Goal: Information Seeking & Learning: Learn about a topic

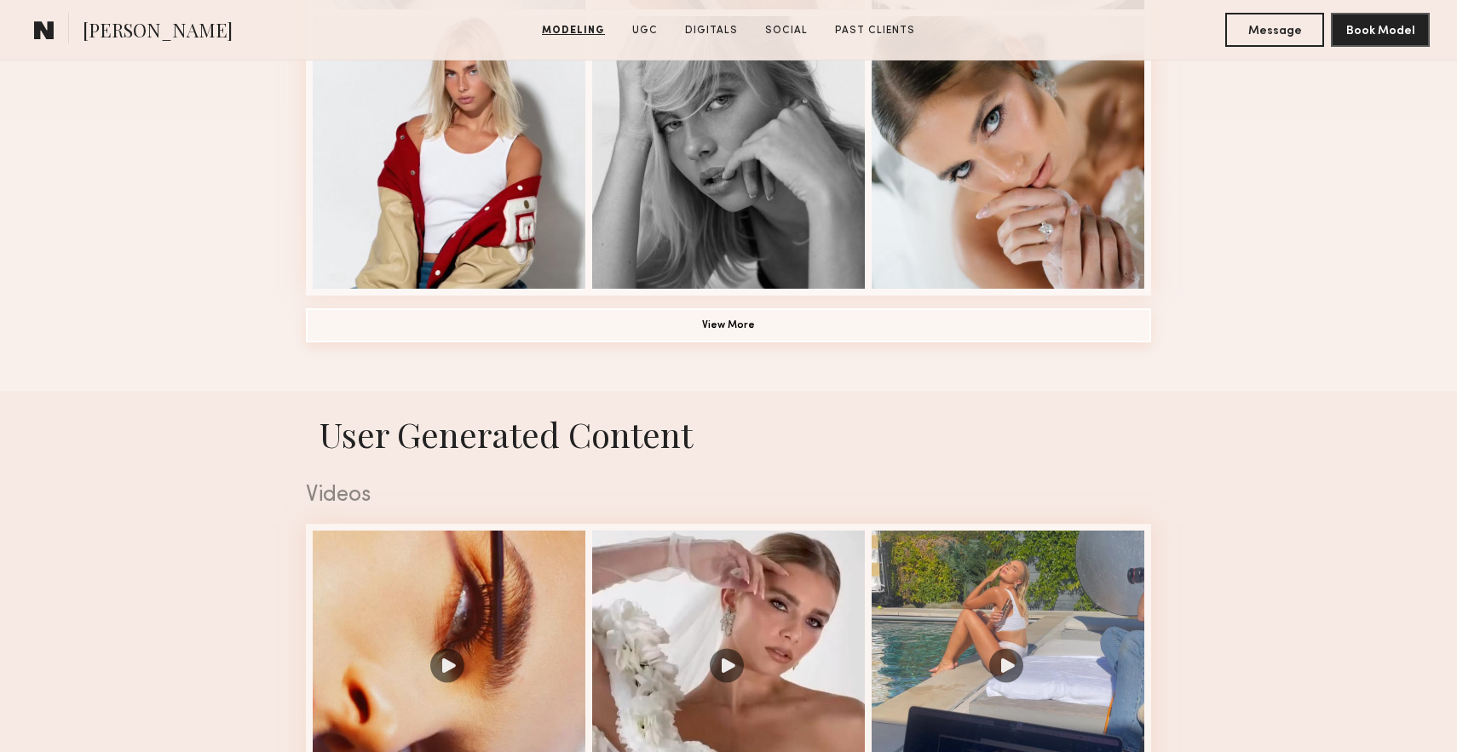
scroll to position [1344, 0]
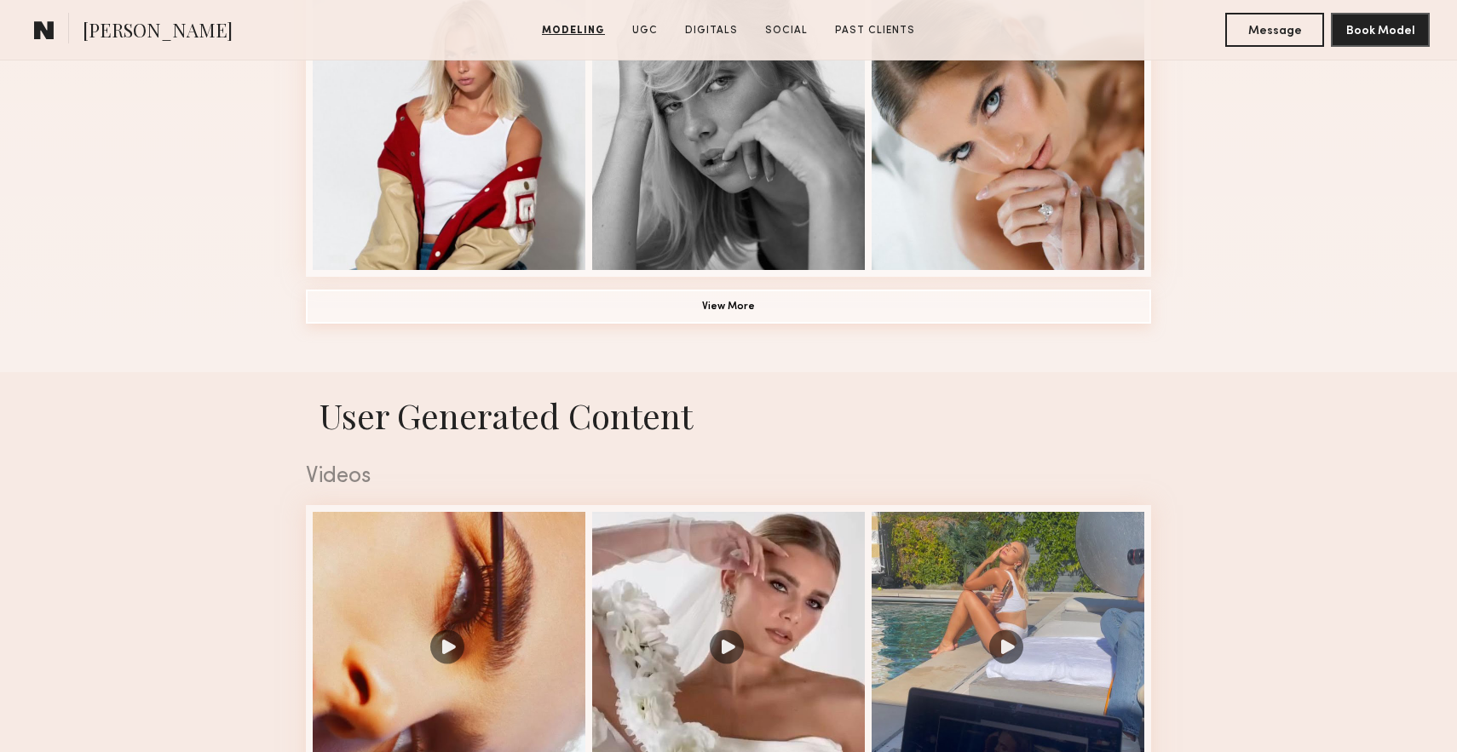
click at [789, 306] on button "View More" at bounding box center [728, 307] width 845 height 34
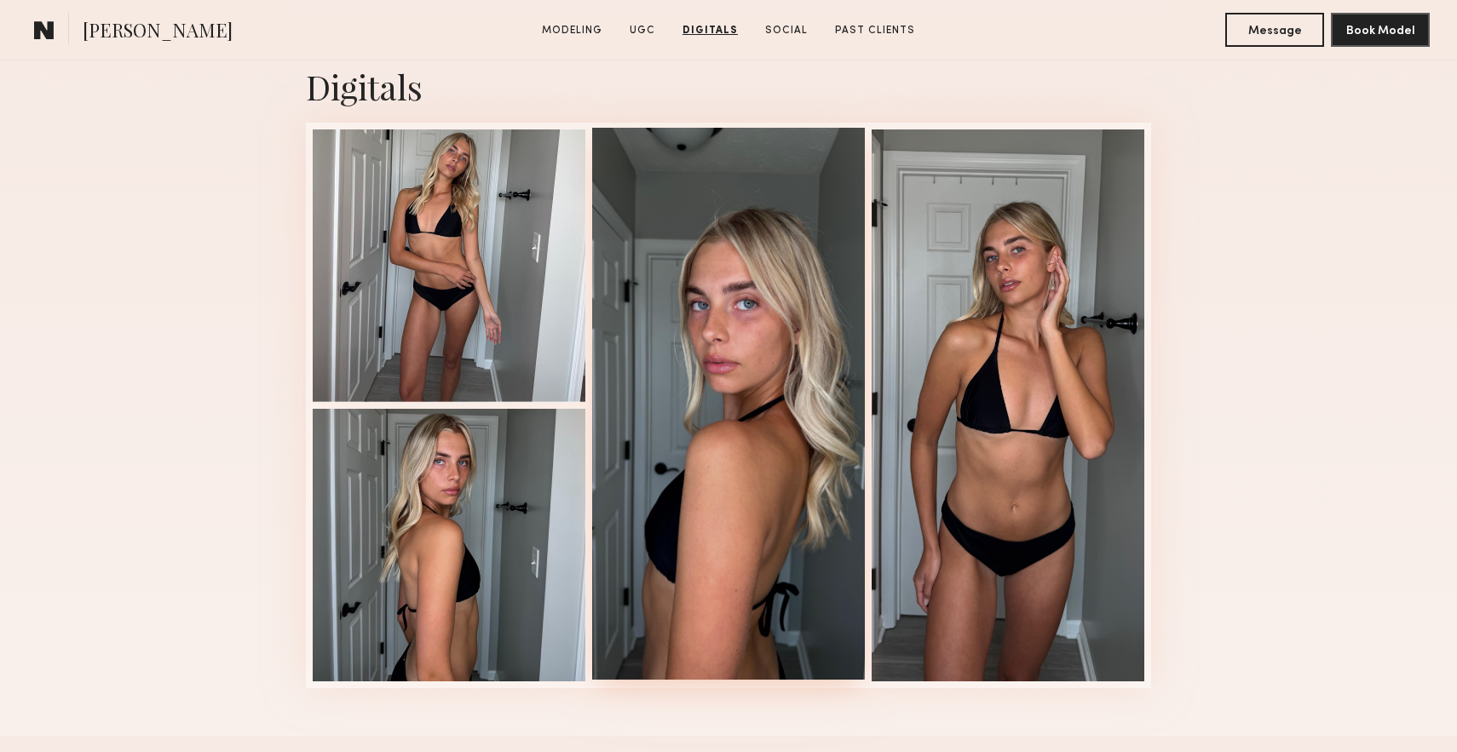
scroll to position [5283, 0]
click at [468, 572] on div at bounding box center [449, 543] width 273 height 273
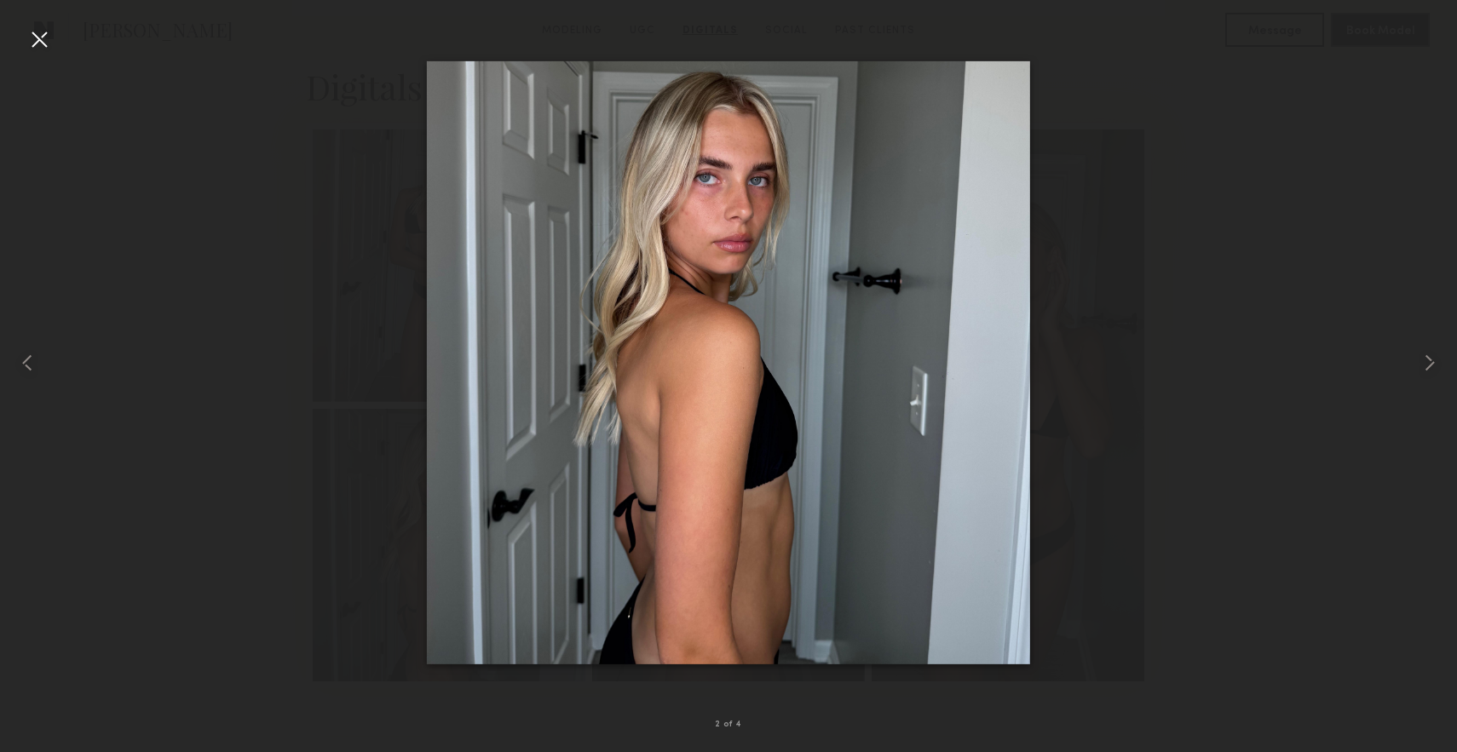
click at [41, 48] on div at bounding box center [39, 39] width 27 height 27
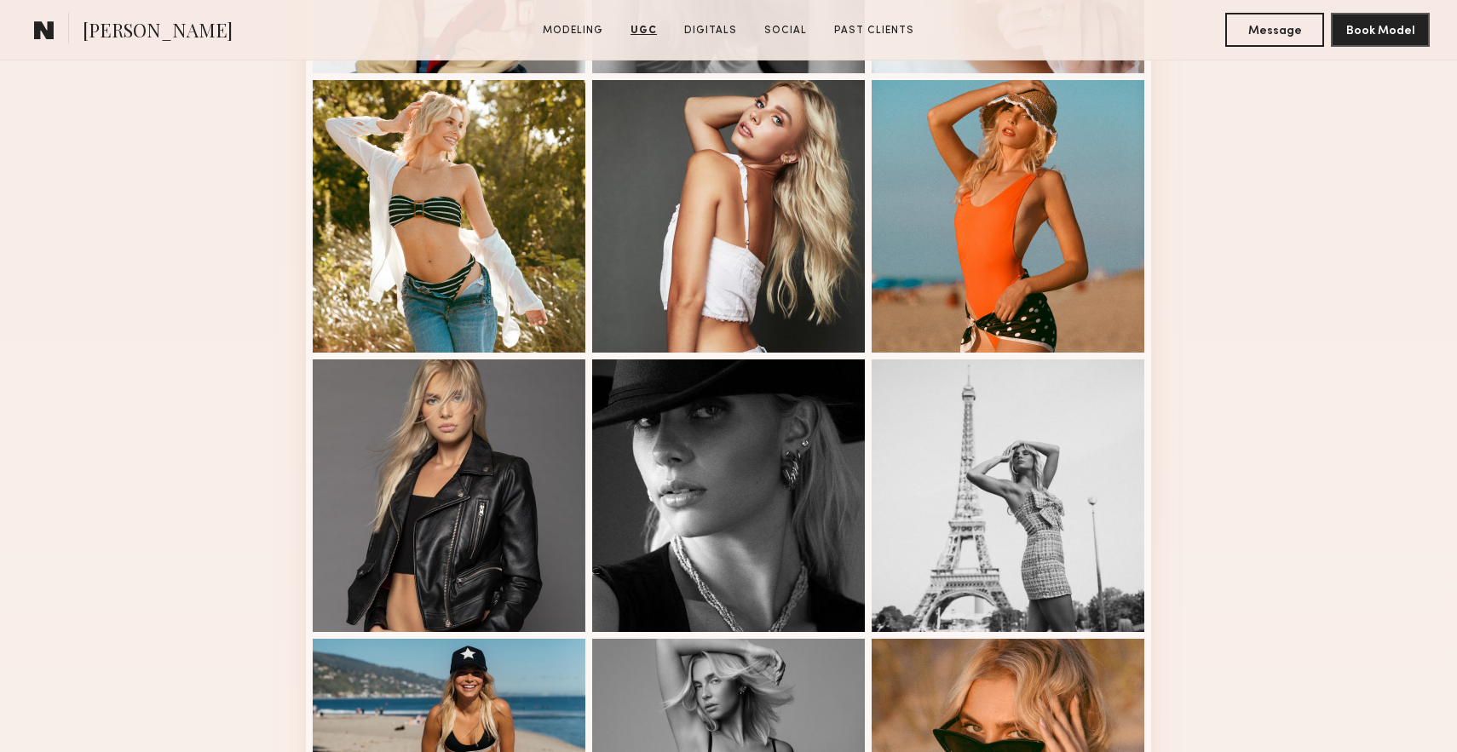
scroll to position [373, 0]
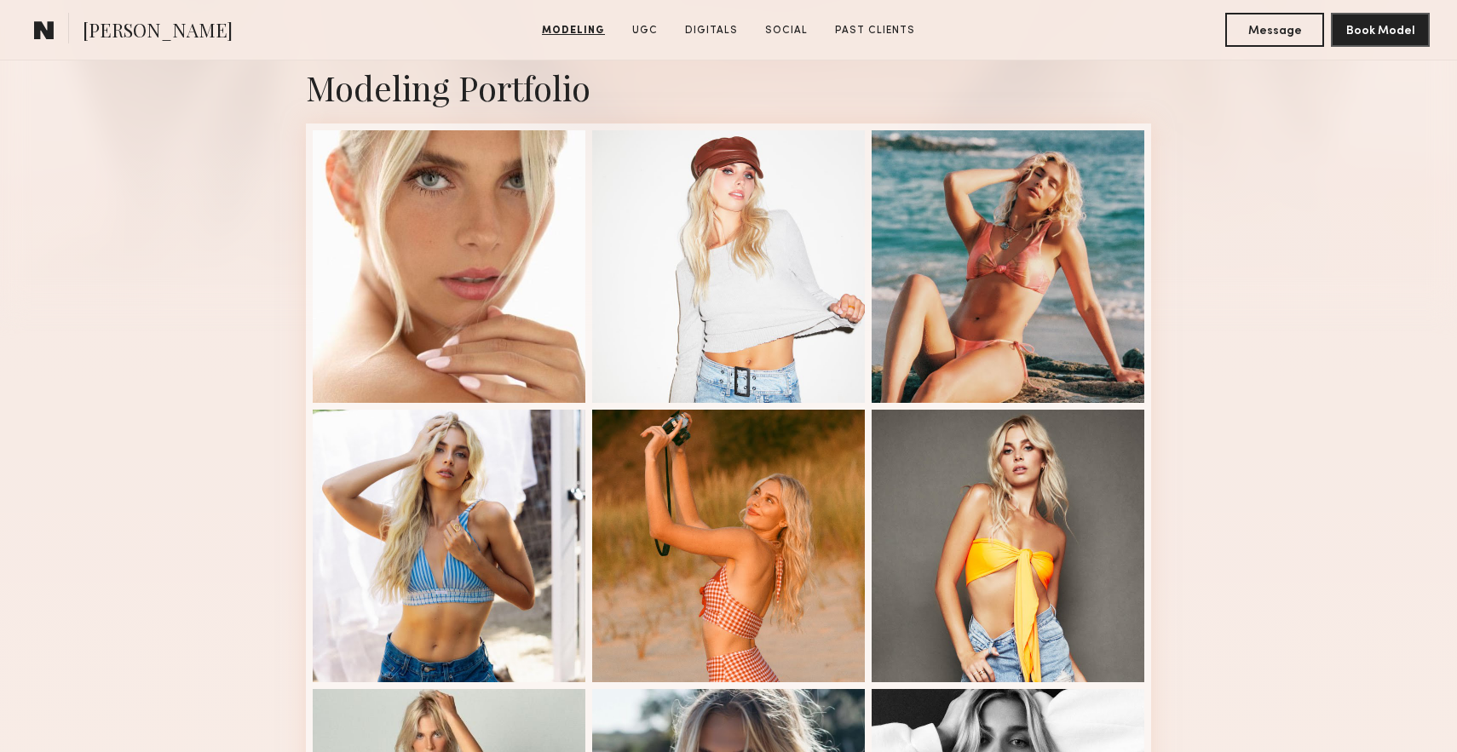
drag, startPoint x: 440, startPoint y: 0, endPoint x: 974, endPoint y: -26, distance: 534.7
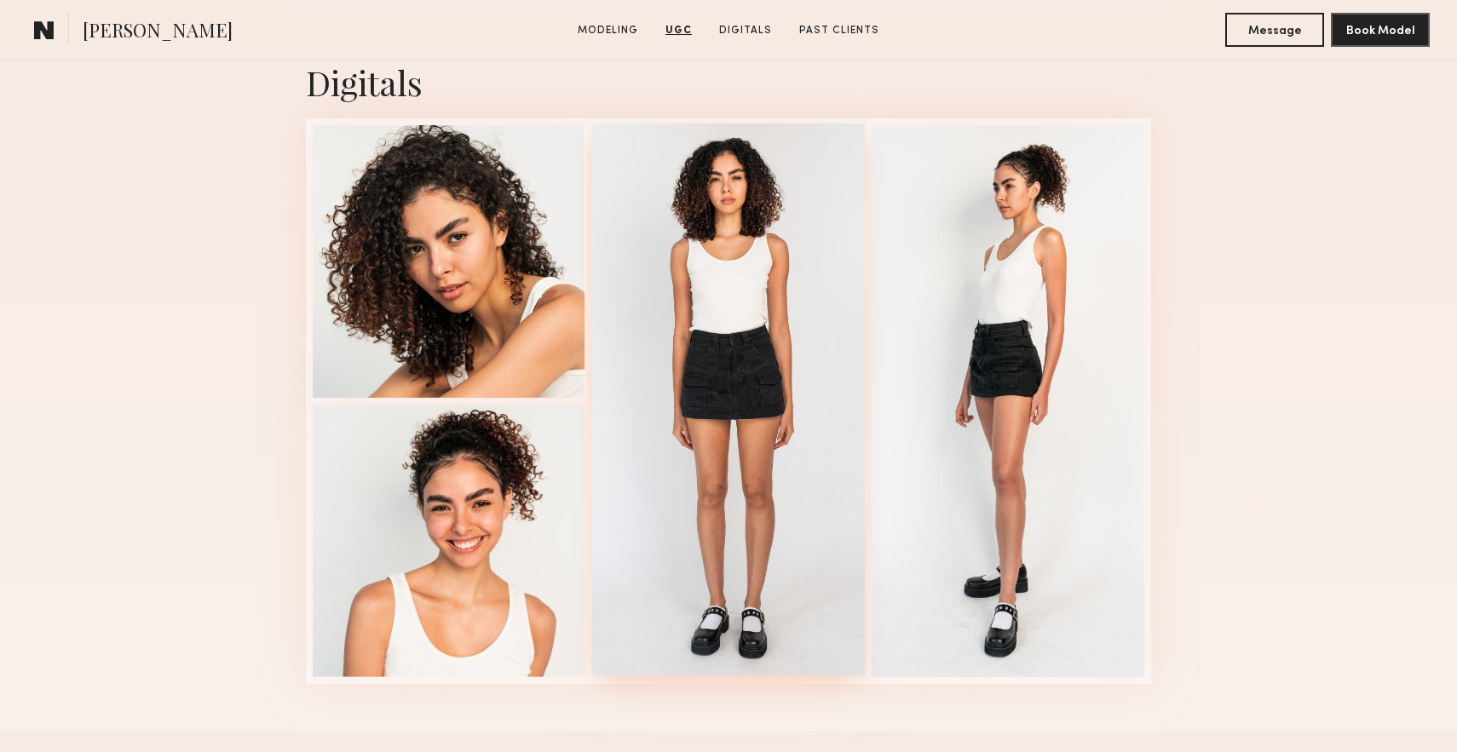
scroll to position [2804, 0]
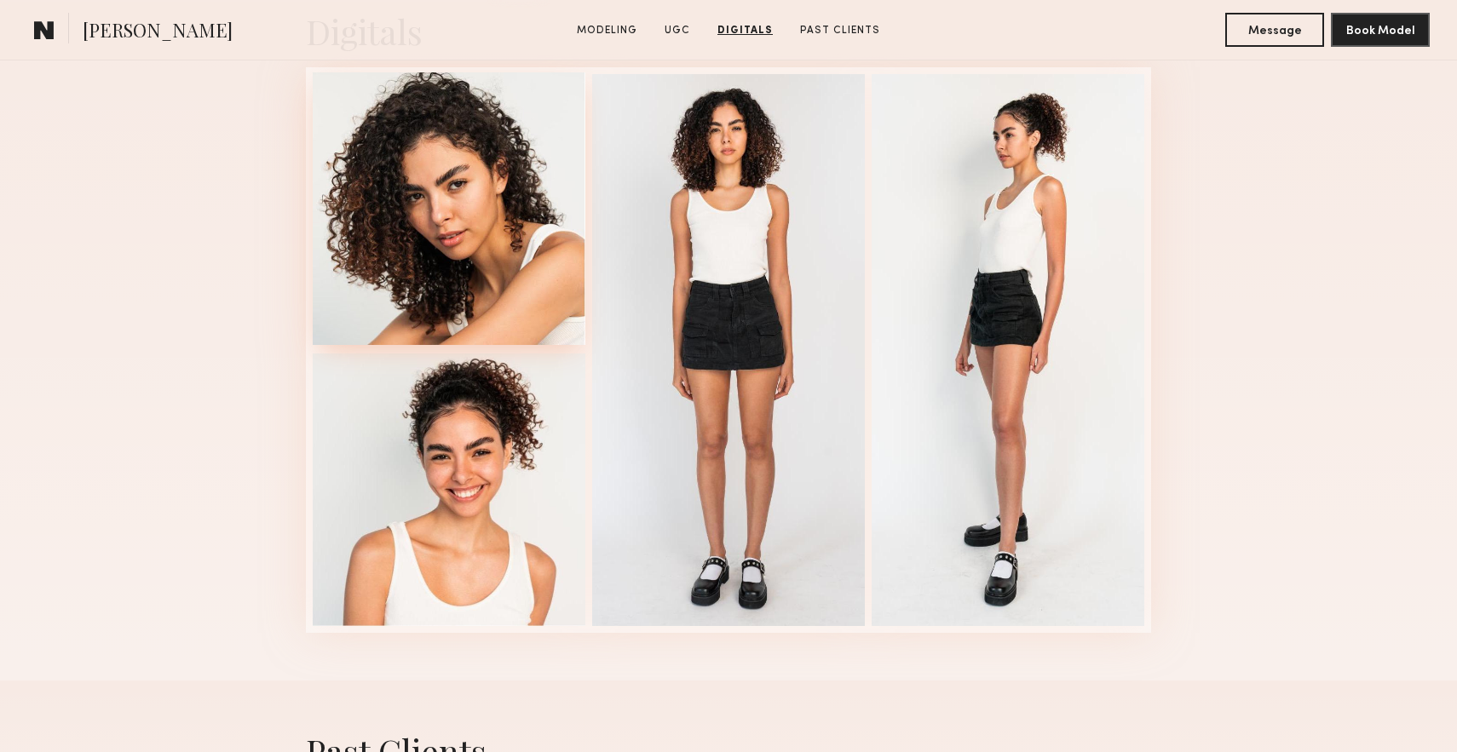
click at [481, 263] on div at bounding box center [449, 208] width 273 height 273
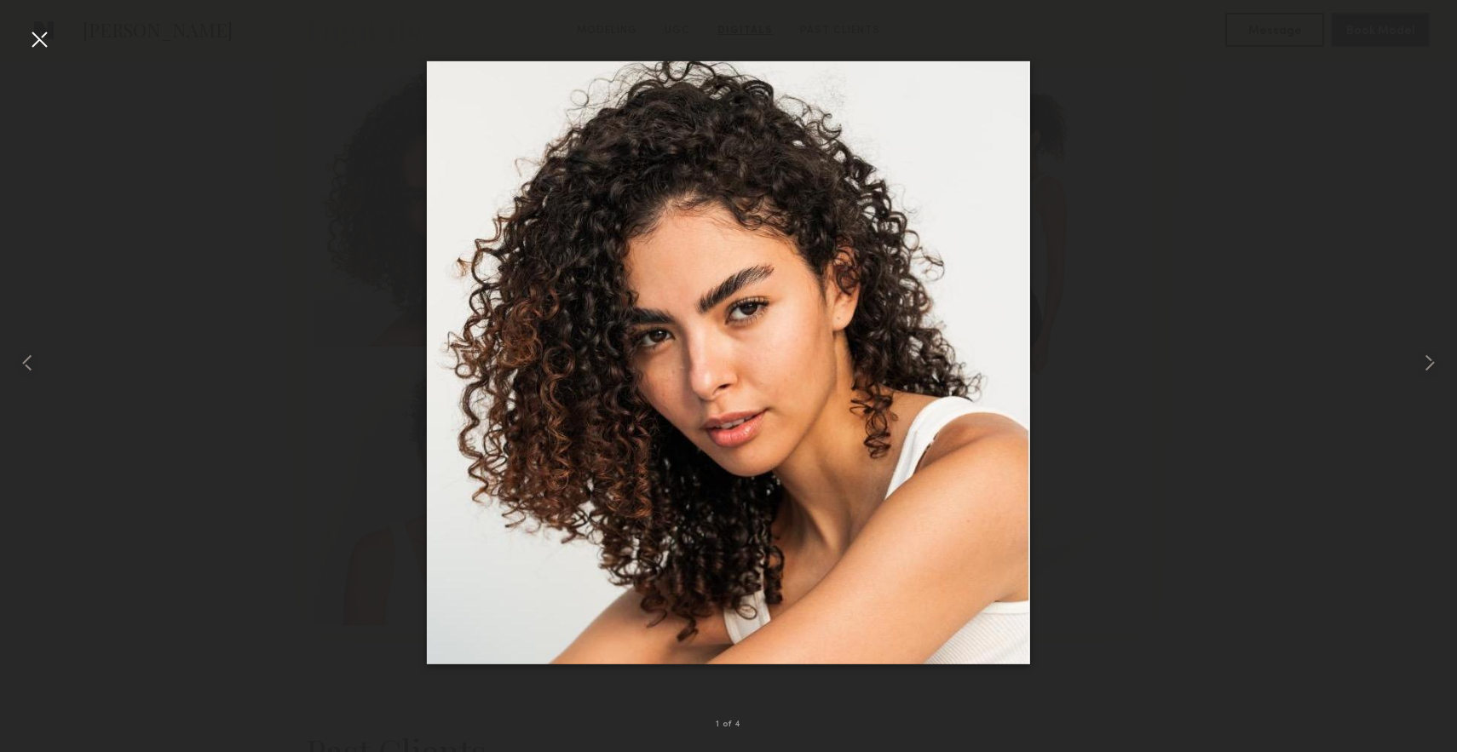
click at [44, 44] on div at bounding box center [39, 39] width 27 height 27
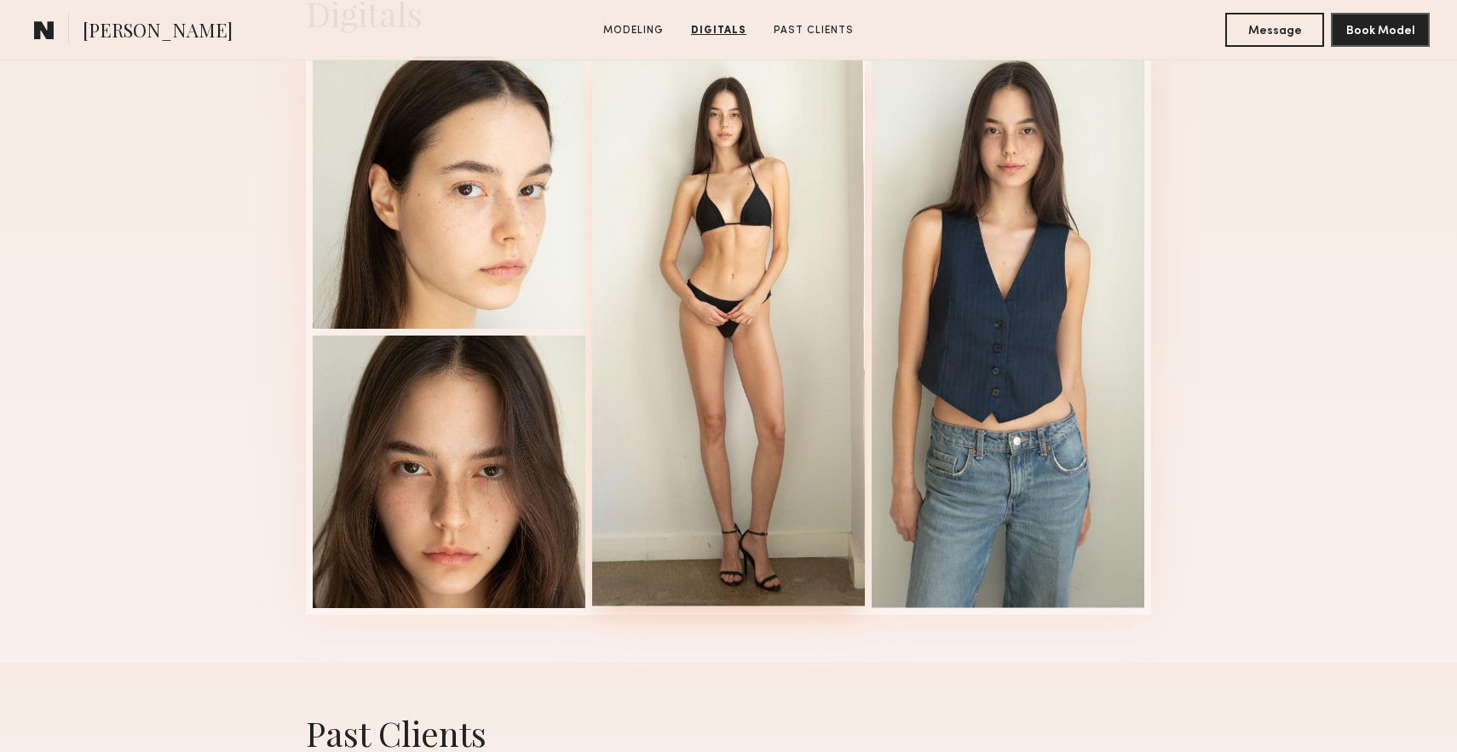
scroll to position [1592, 0]
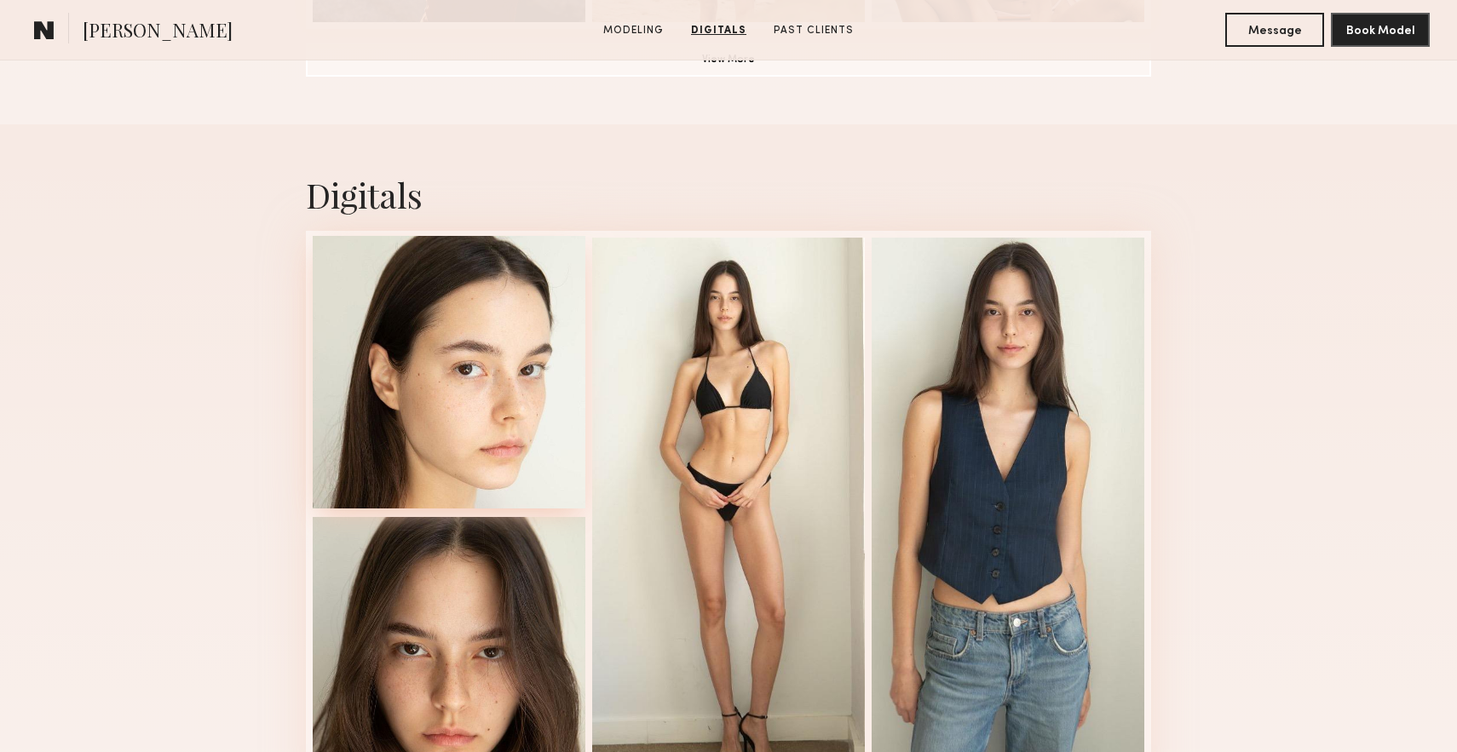
click at [486, 418] on div at bounding box center [449, 372] width 273 height 273
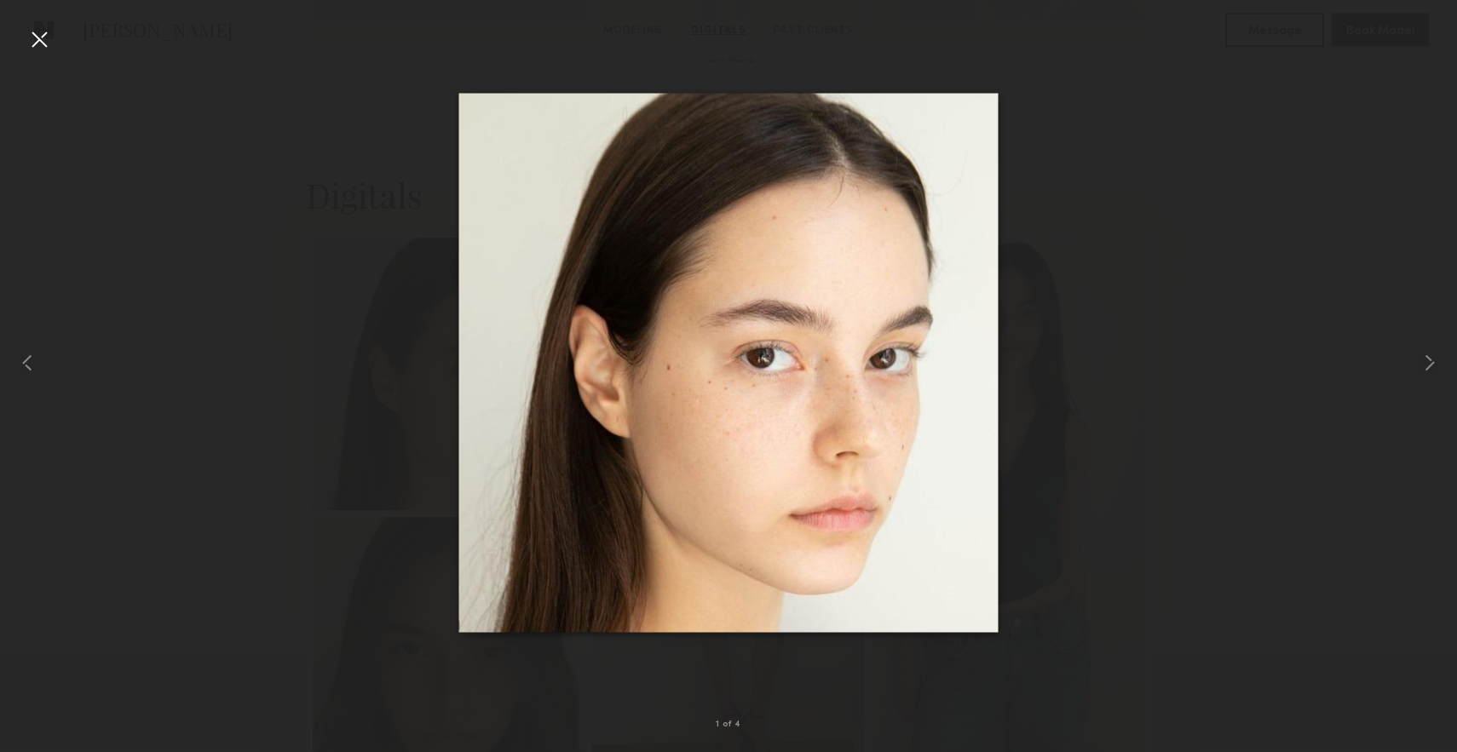
click at [38, 37] on div at bounding box center [39, 39] width 27 height 27
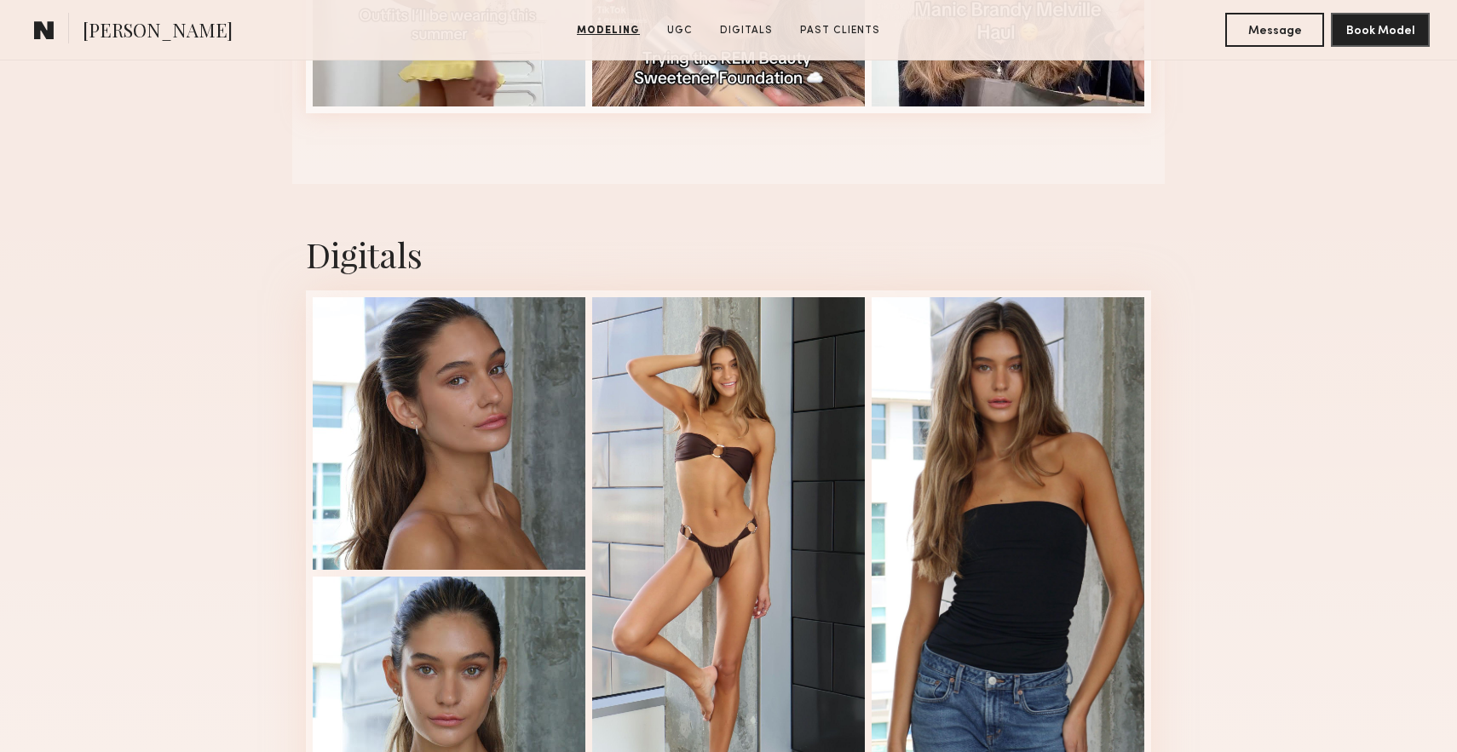
scroll to position [2195, 0]
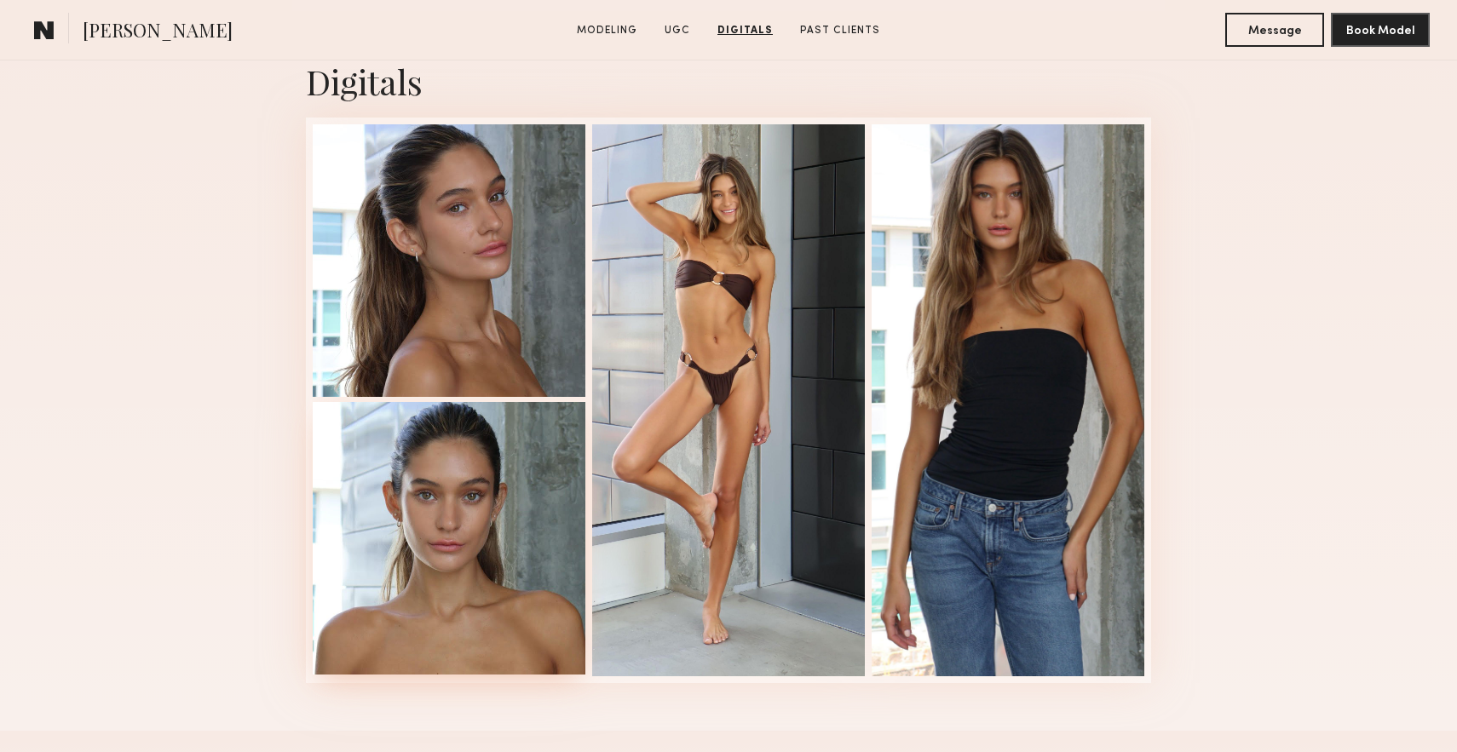
click at [499, 536] on div at bounding box center [449, 538] width 273 height 273
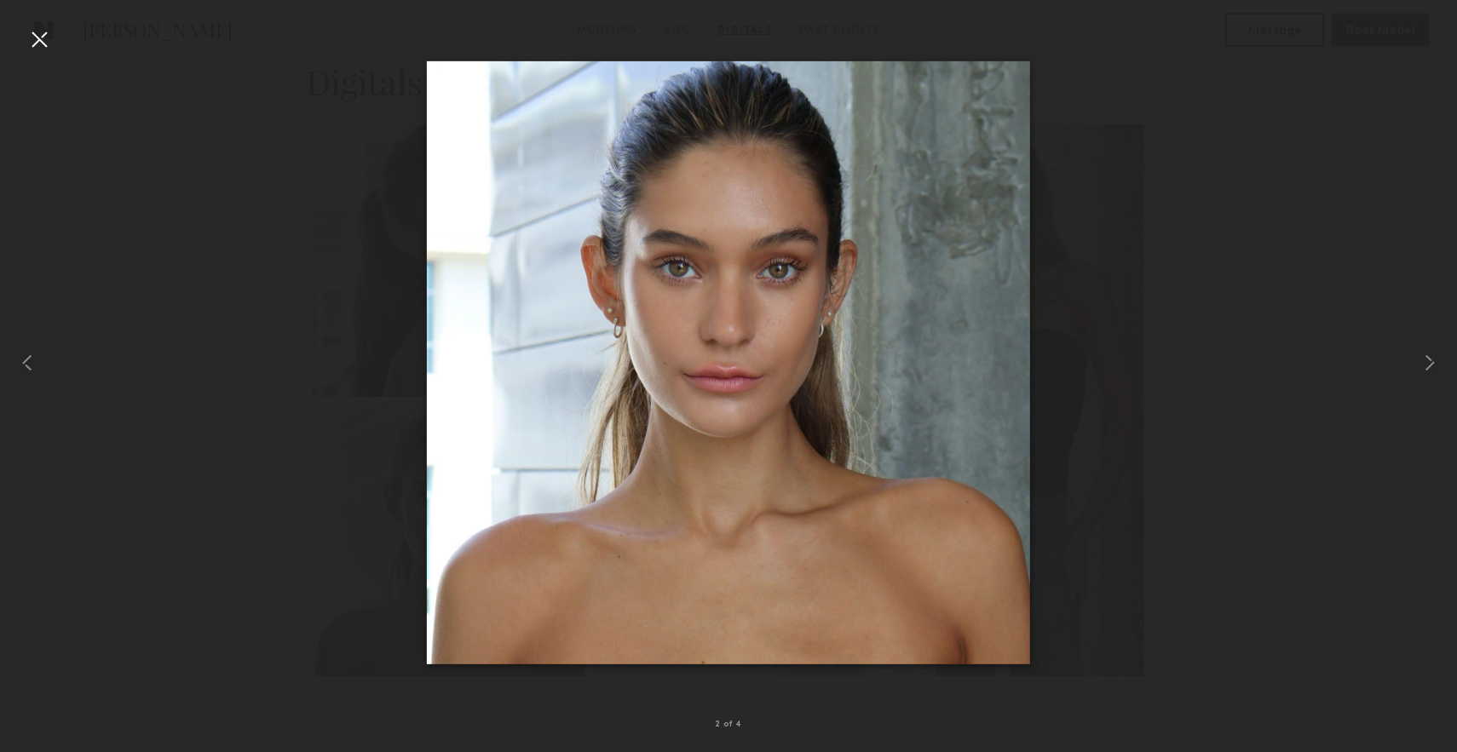
click at [33, 43] on div at bounding box center [39, 39] width 27 height 27
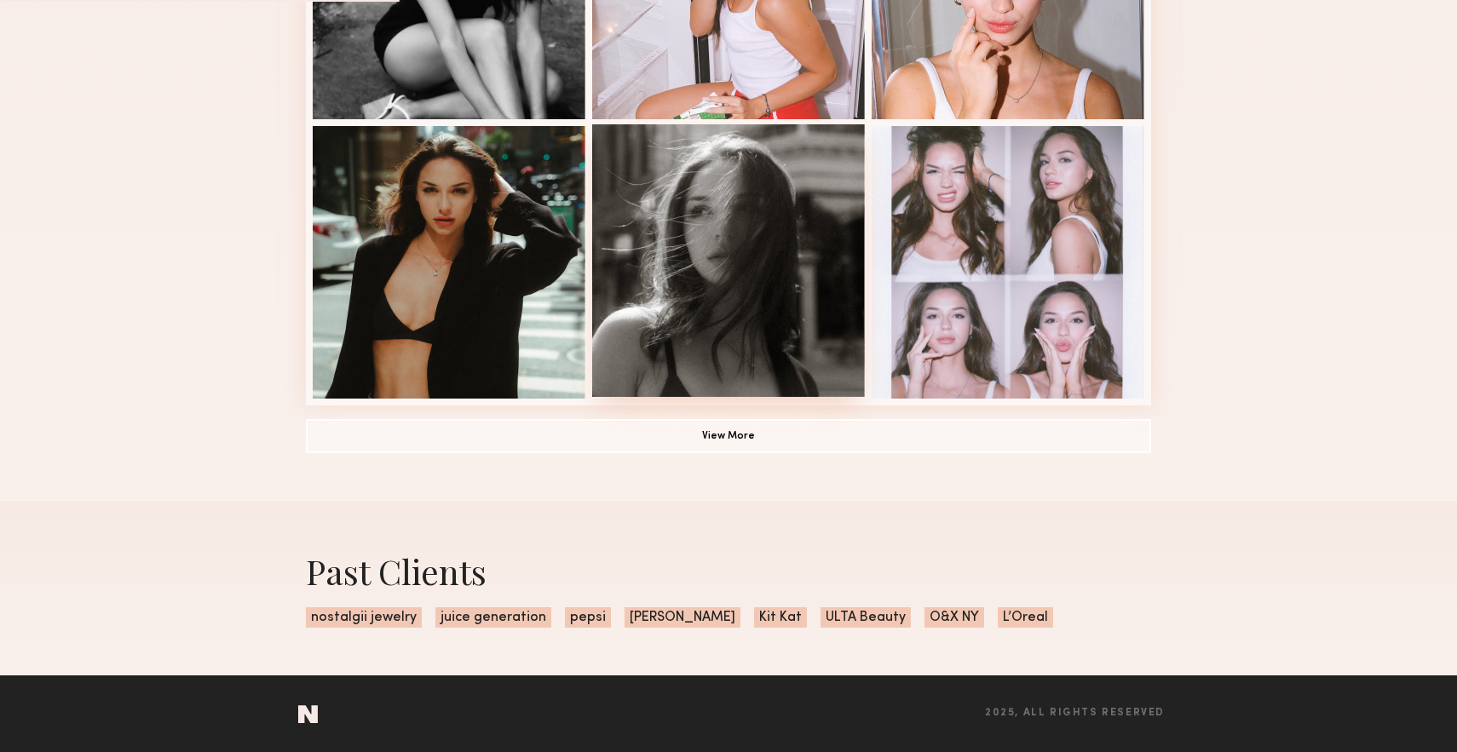
scroll to position [1042, 0]
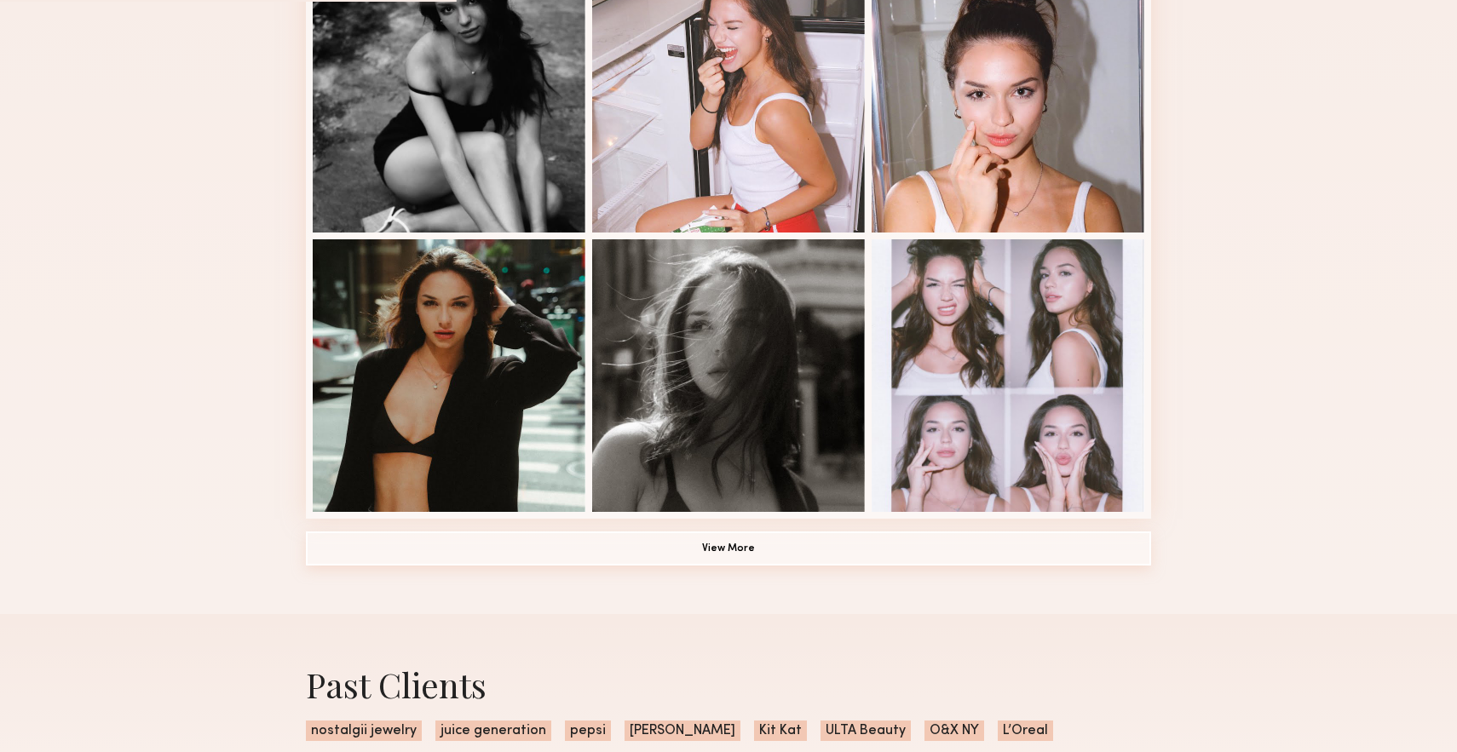
click at [697, 554] on button "View More" at bounding box center [728, 549] width 845 height 34
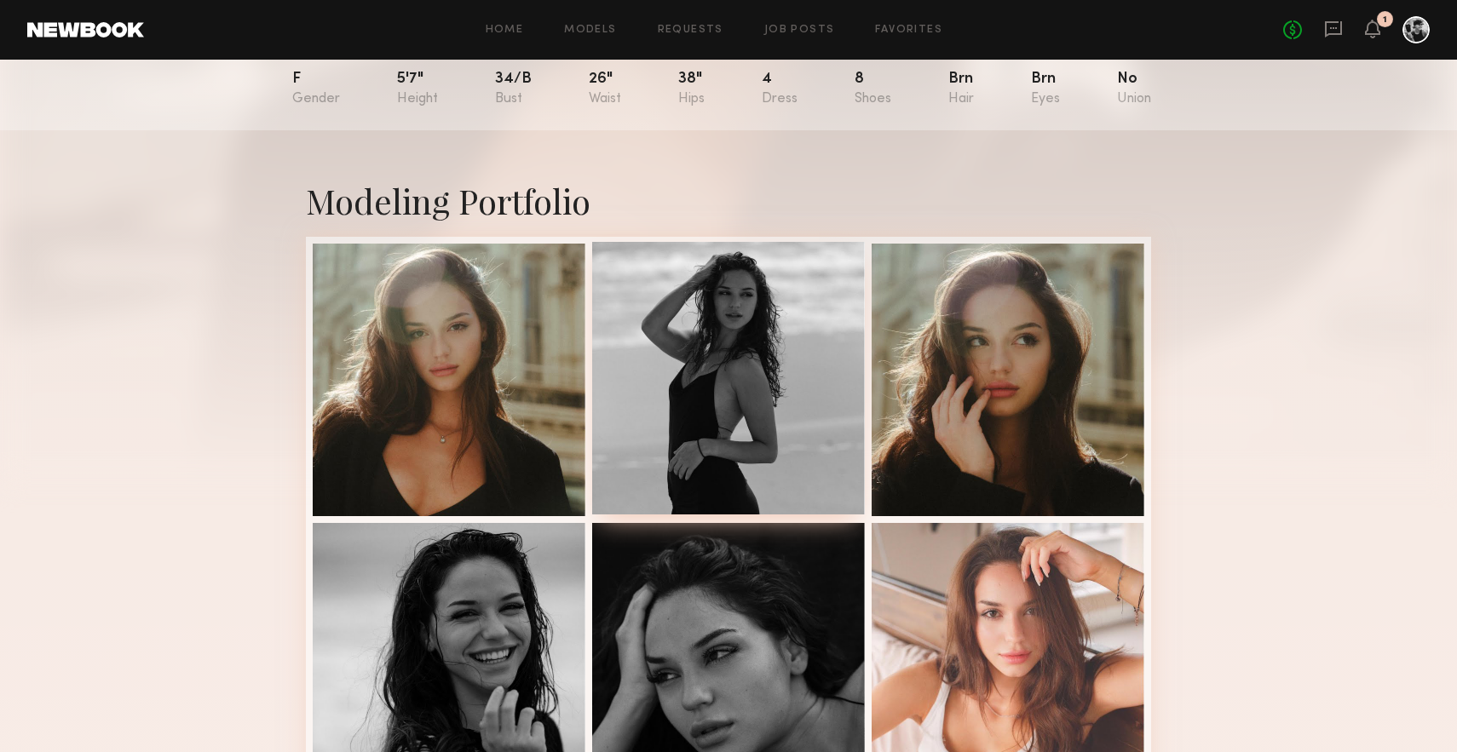
scroll to position [207, 0]
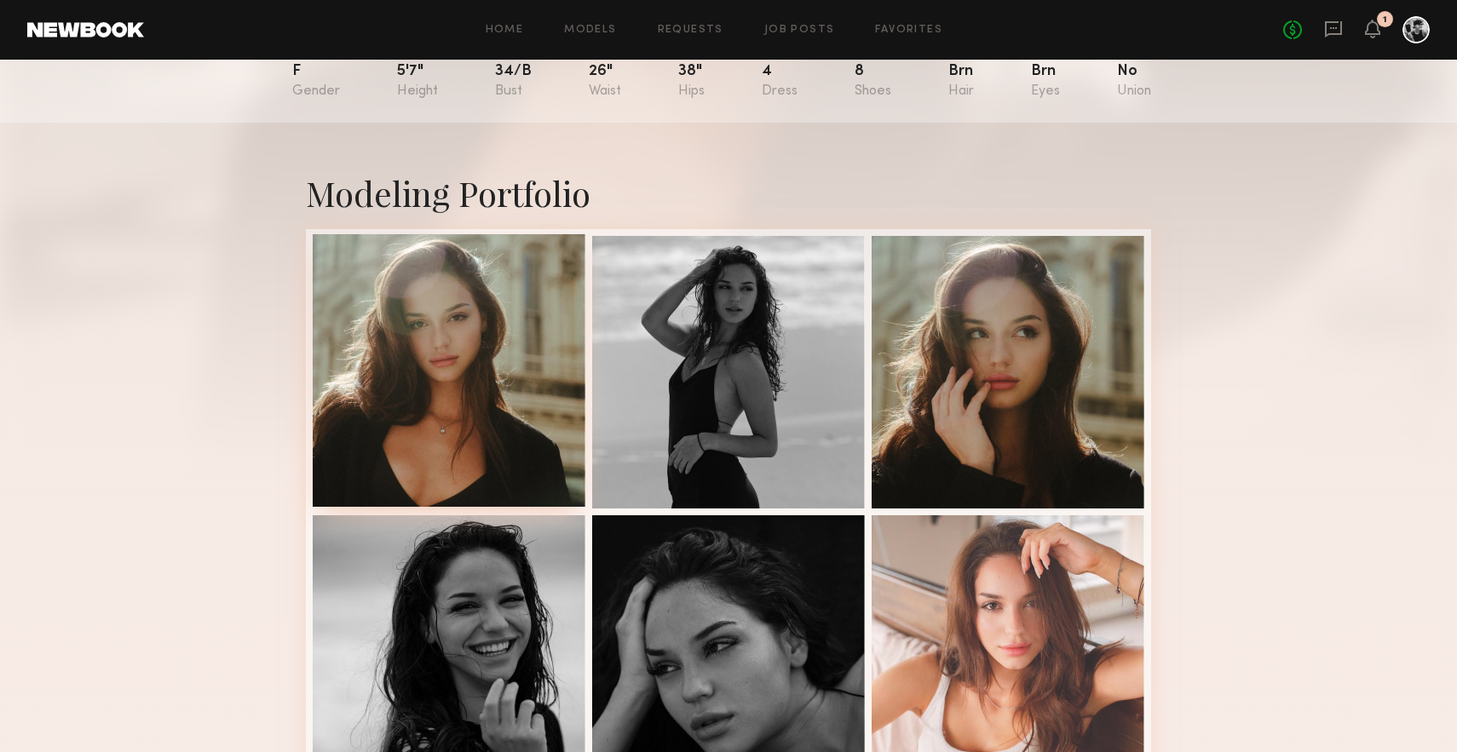
click at [471, 442] on div at bounding box center [449, 370] width 273 height 273
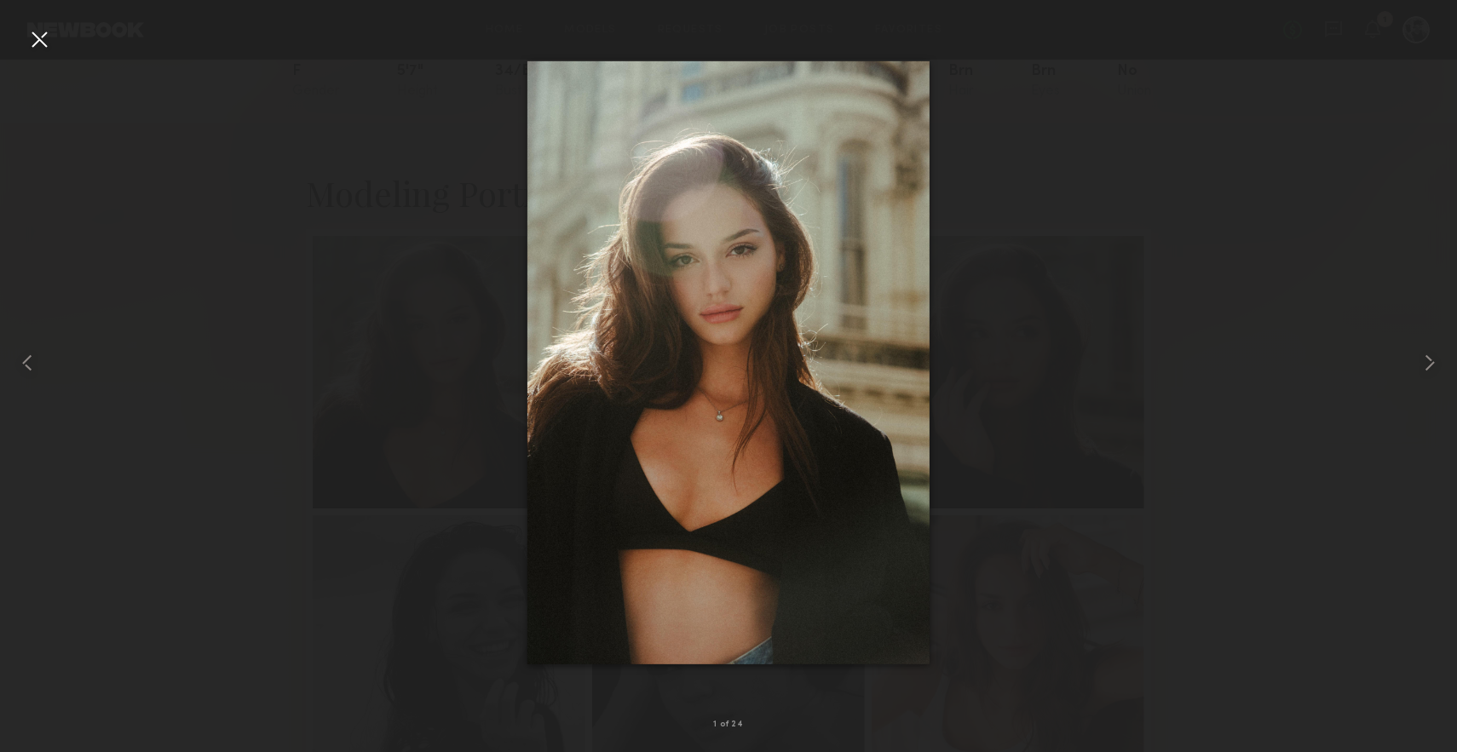
click at [36, 37] on div at bounding box center [39, 39] width 27 height 27
